Goal: Information Seeking & Learning: Learn about a topic

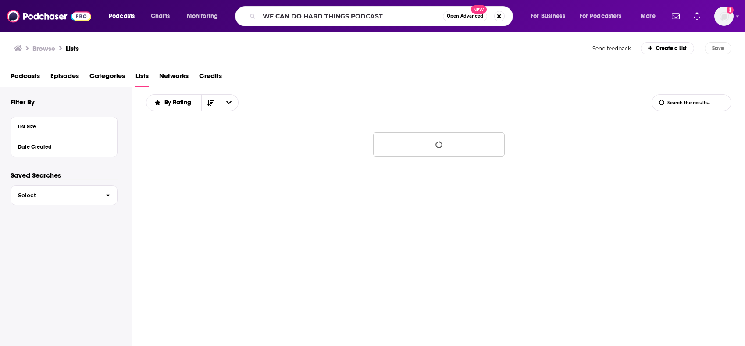
type input "WE CAN DO HARD THINGS PODCAST"
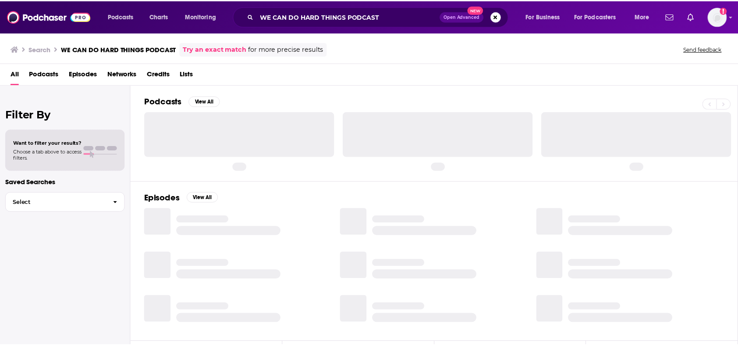
scroll to position [2, 0]
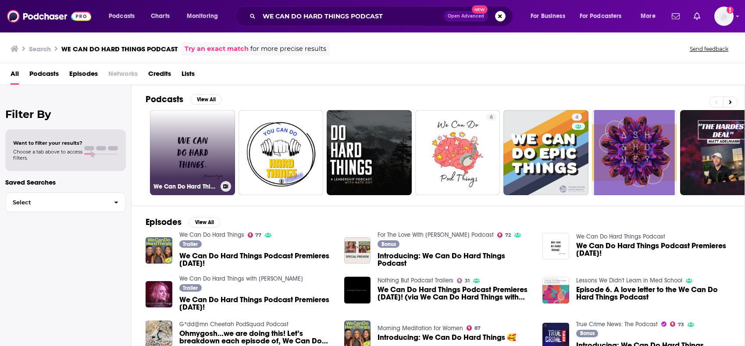
click at [200, 134] on link "We Can Do Hard Things Podcast" at bounding box center [192, 152] width 85 height 85
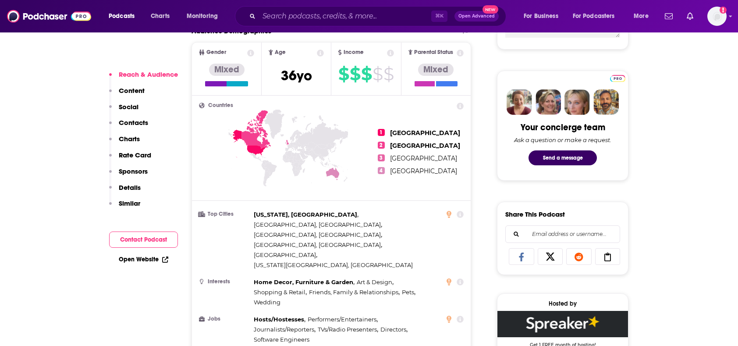
scroll to position [448, 0]
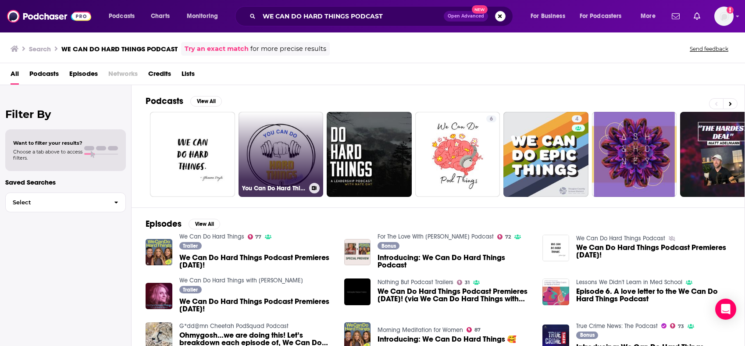
click at [295, 152] on link "You Can Do Hard Things" at bounding box center [280, 154] width 85 height 85
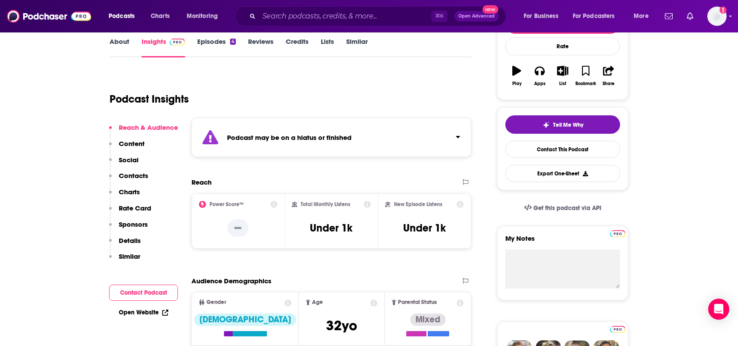
scroll to position [133, 0]
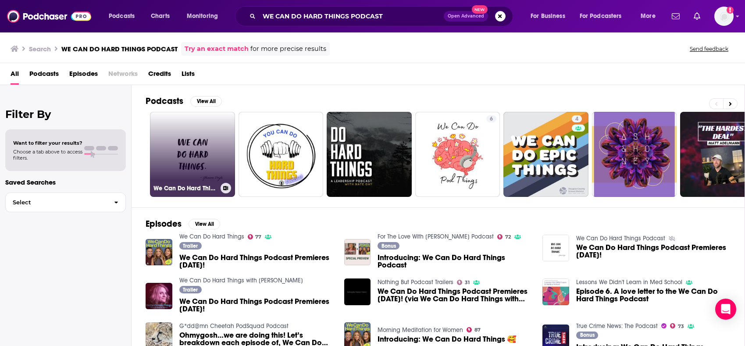
click at [221, 140] on link "We Can Do Hard Things Podcast" at bounding box center [192, 154] width 85 height 85
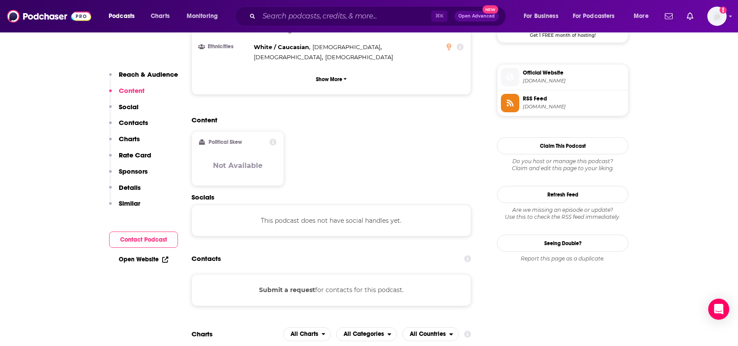
scroll to position [719, 0]
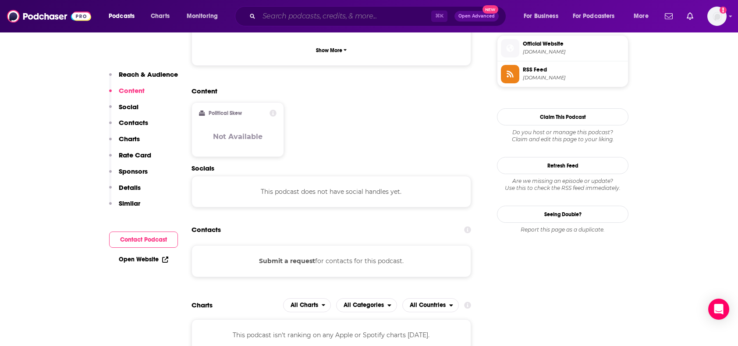
click at [320, 19] on input "Search podcasts, credits, & more..." at bounding box center [345, 16] width 172 height 14
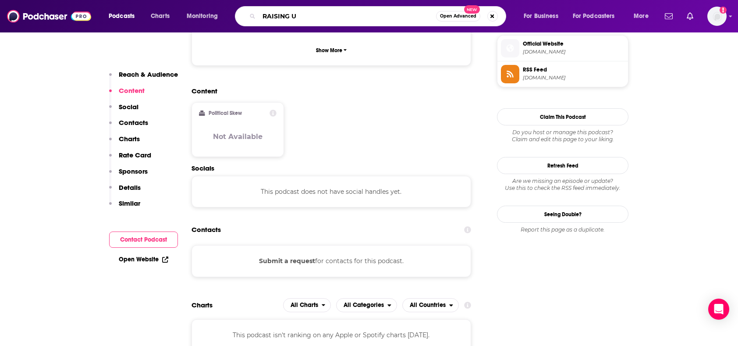
type input "RAISING US"
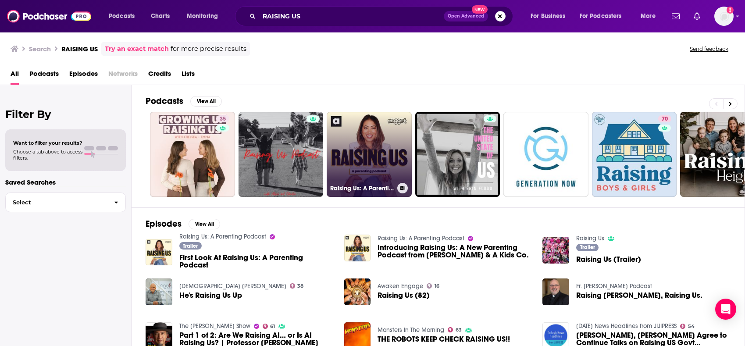
click at [379, 144] on link "Raising Us: A Parenting Podcast" at bounding box center [369, 154] width 85 height 85
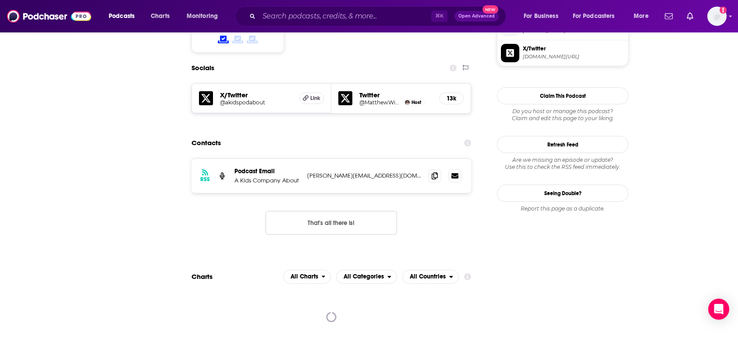
scroll to position [746, 0]
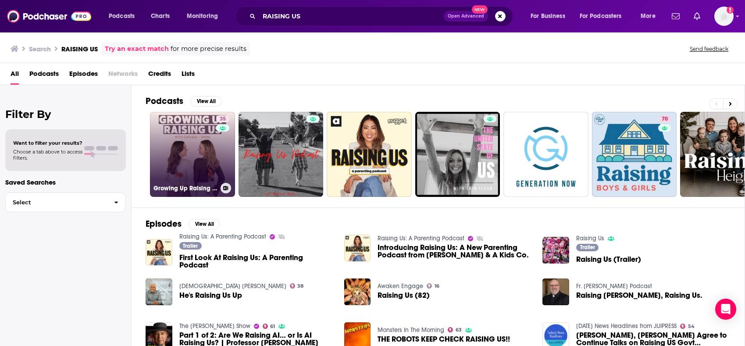
click at [206, 151] on link "35 Growing Up Raising Us" at bounding box center [192, 154] width 85 height 85
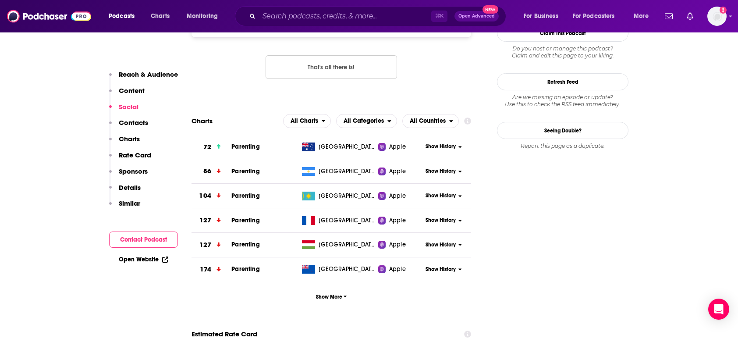
scroll to position [842, 0]
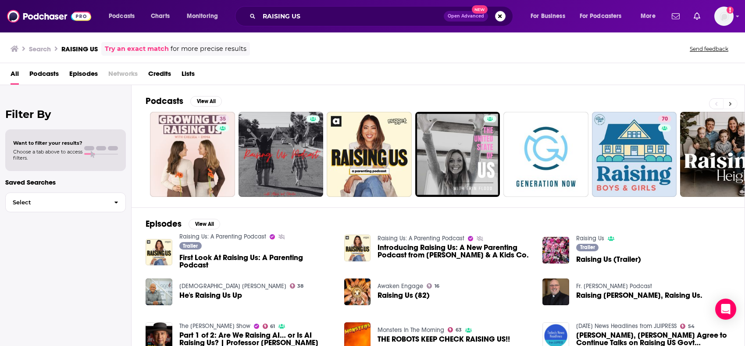
click at [732, 103] on button at bounding box center [730, 103] width 14 height 11
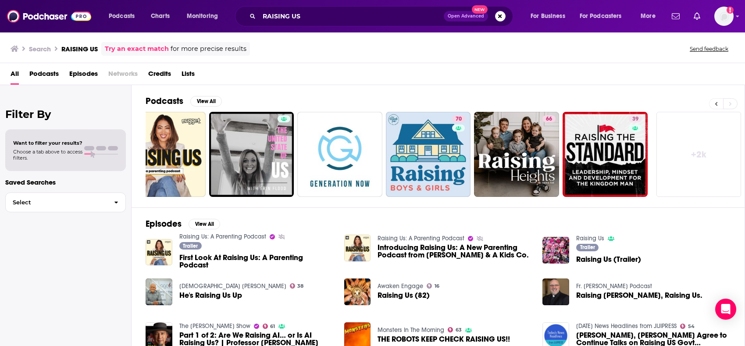
click at [709, 105] on button at bounding box center [716, 103] width 14 height 11
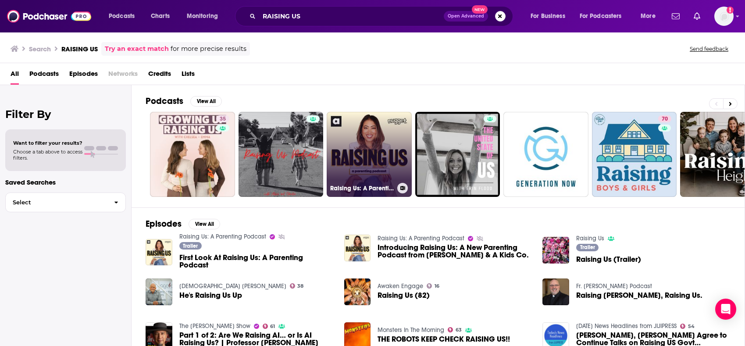
click at [347, 156] on link "Raising Us: A Parenting Podcast" at bounding box center [369, 154] width 85 height 85
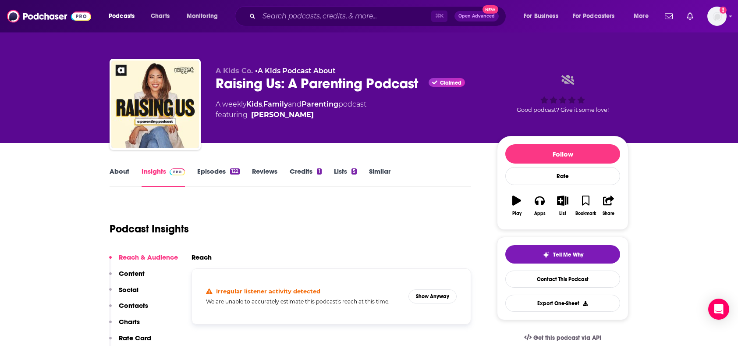
click at [219, 174] on link "Episodes 122" at bounding box center [218, 177] width 43 height 20
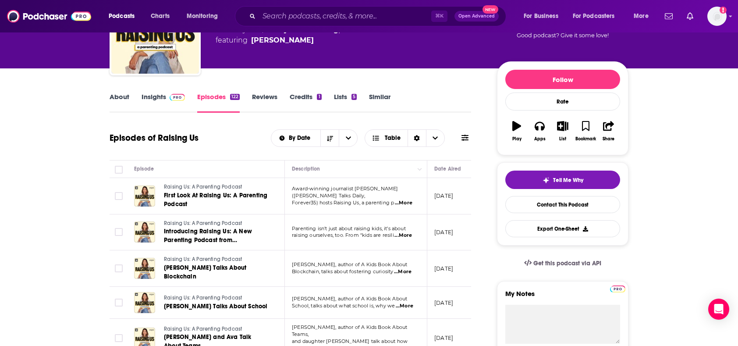
scroll to position [85, 0]
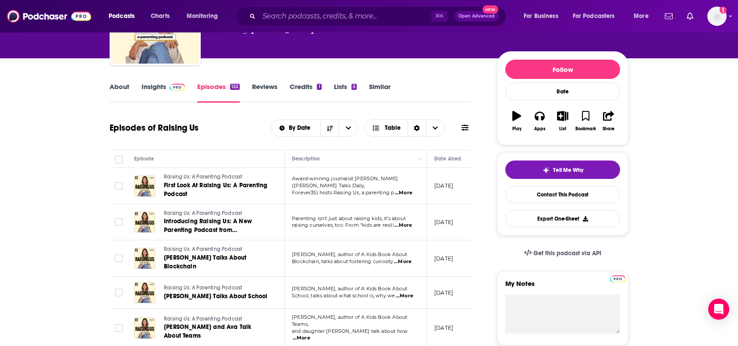
click at [405, 192] on span "...More" at bounding box center [404, 192] width 18 height 7
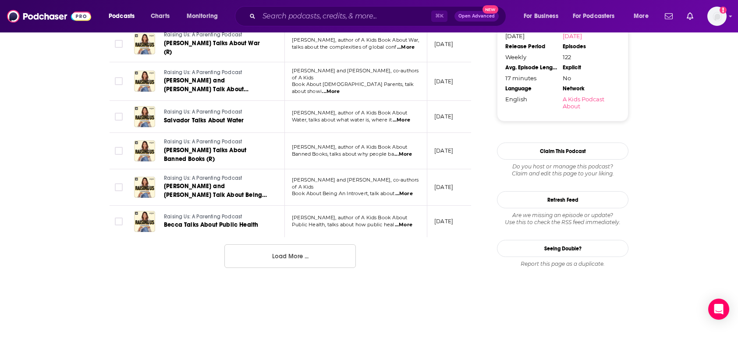
scroll to position [970, 0]
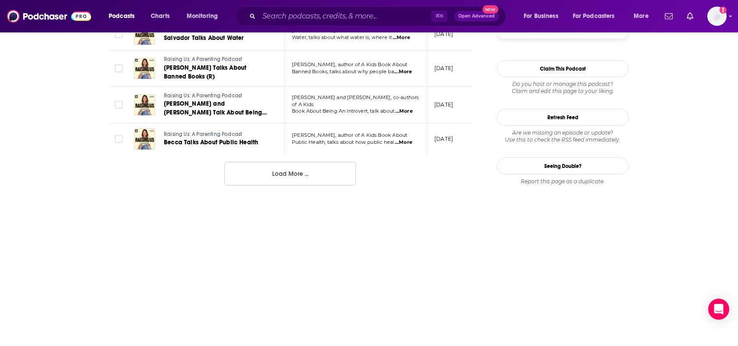
click at [329, 162] on button "Load More ..." at bounding box center [289, 174] width 131 height 24
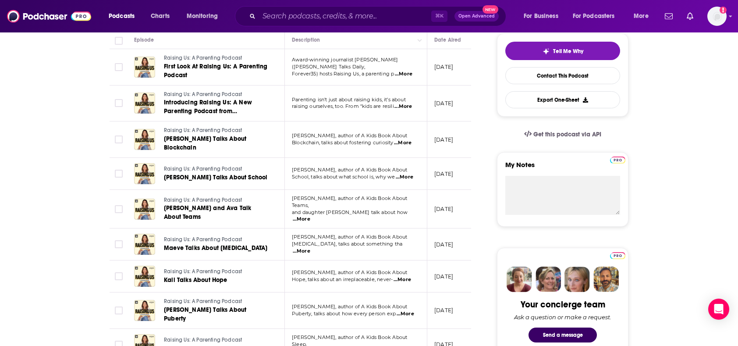
scroll to position [0, 0]
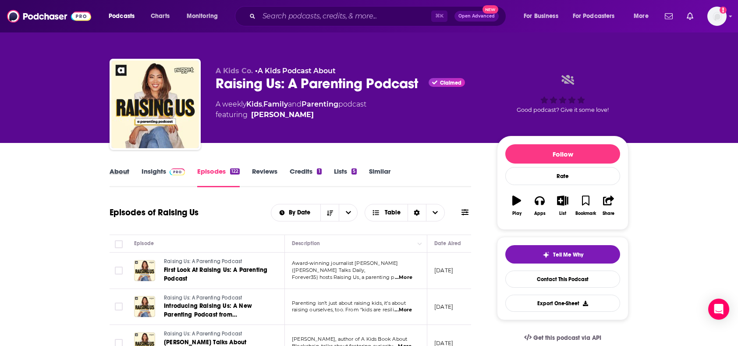
click at [132, 172] on div "About" at bounding box center [126, 177] width 32 height 20
click at [111, 171] on link "About" at bounding box center [120, 177] width 20 height 20
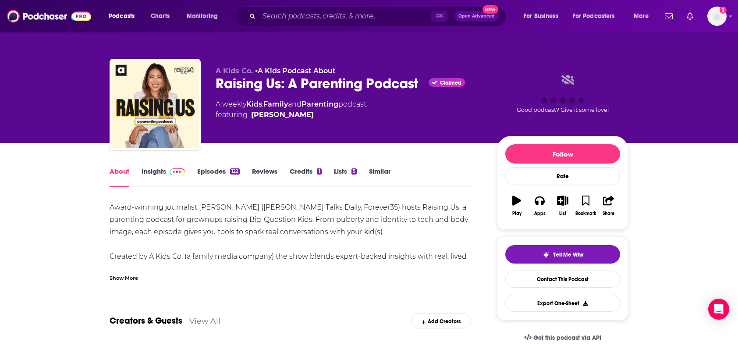
click at [154, 170] on link "Insights" at bounding box center [163, 177] width 43 height 20
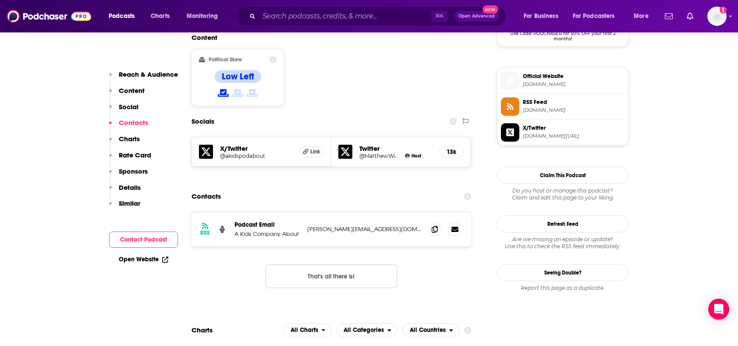
scroll to position [692, 0]
click at [436, 225] on icon at bounding box center [435, 228] width 6 height 7
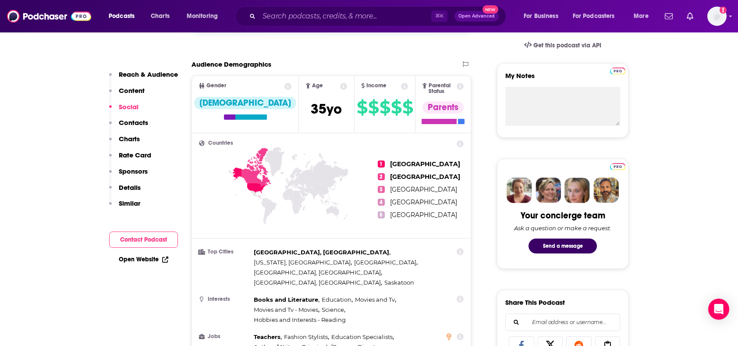
scroll to position [0, 0]
